Goal: Task Accomplishment & Management: Manage account settings

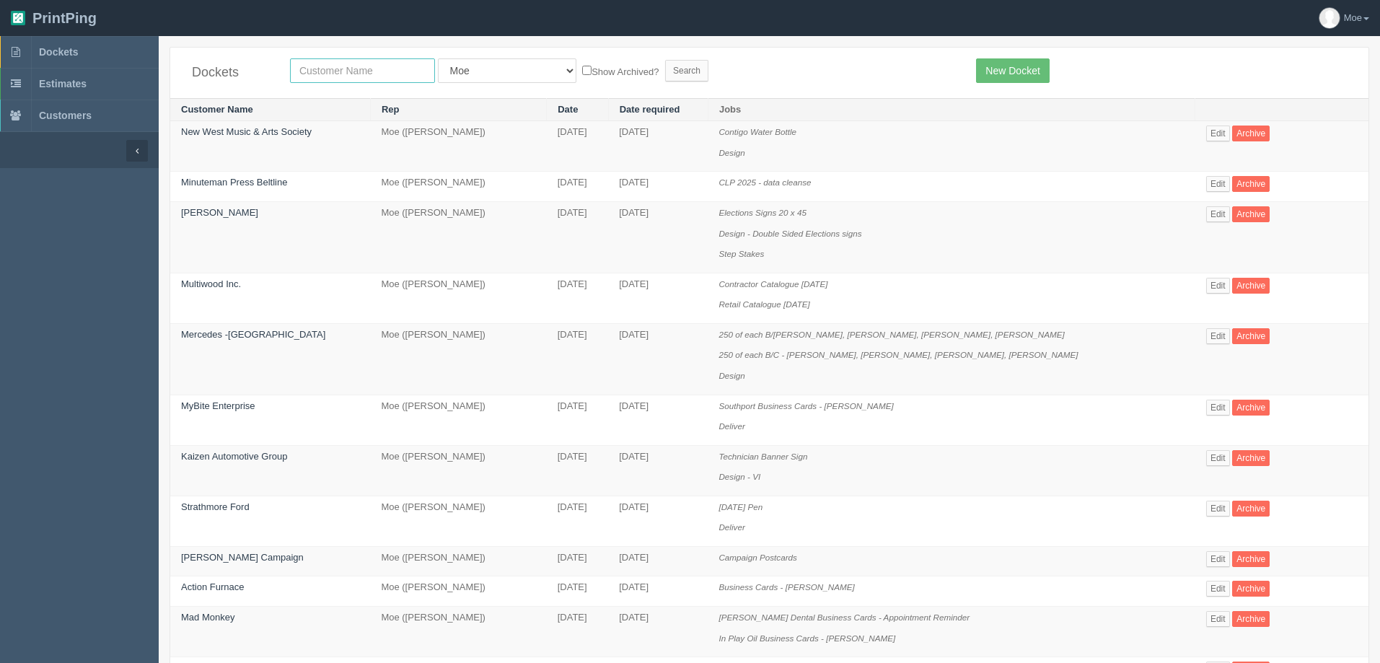
click at [374, 70] on input "text" at bounding box center [362, 70] width 145 height 25
type input "axiom"
click at [665, 67] on input "Search" at bounding box center [686, 71] width 43 height 22
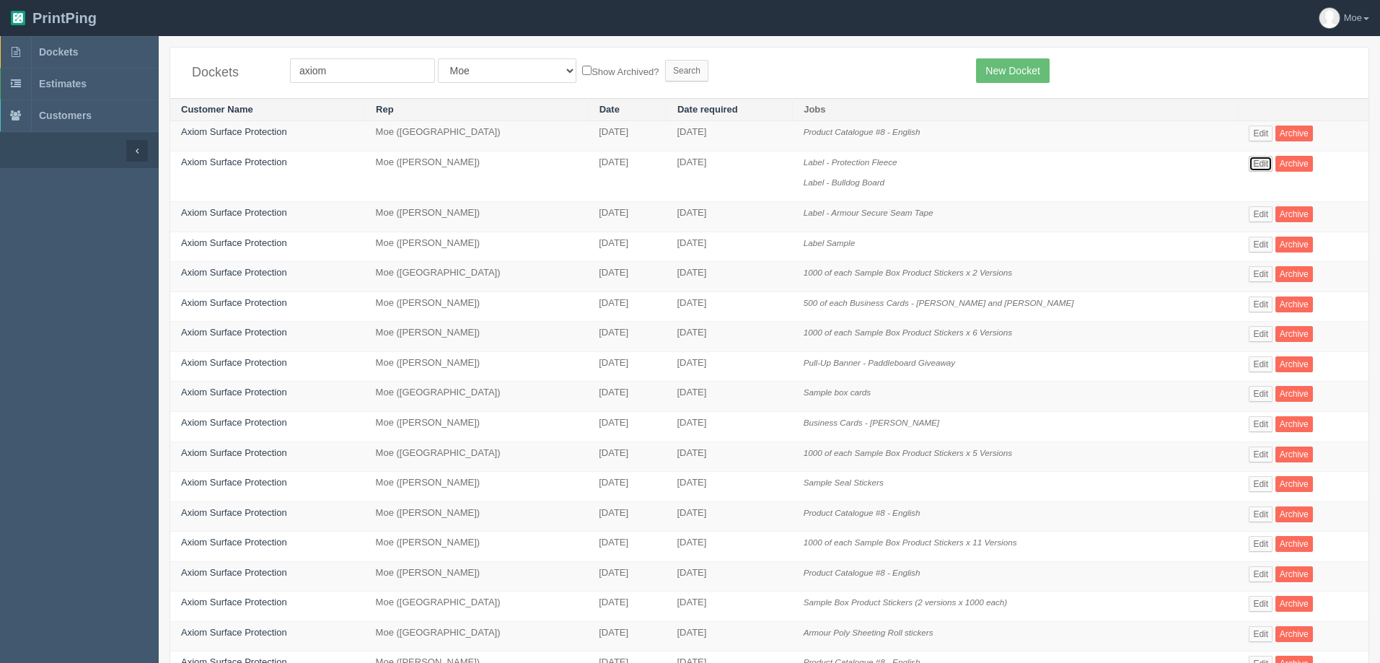
click at [1257, 162] on link "Edit" at bounding box center [1261, 164] width 24 height 16
